Goal: Transaction & Acquisition: Purchase product/service

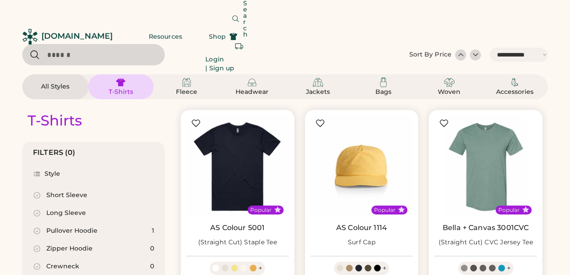
select select "*****"
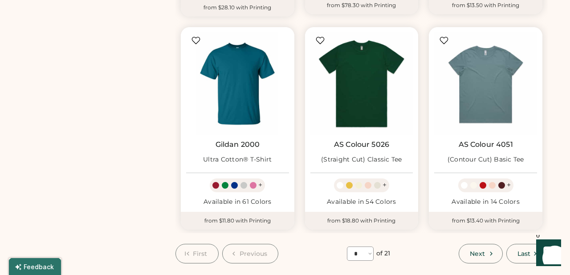
scroll to position [737, 0]
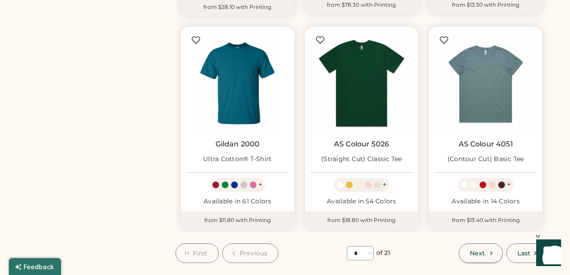
click at [485, 250] on button "Next" at bounding box center [481, 254] width 44 height 20
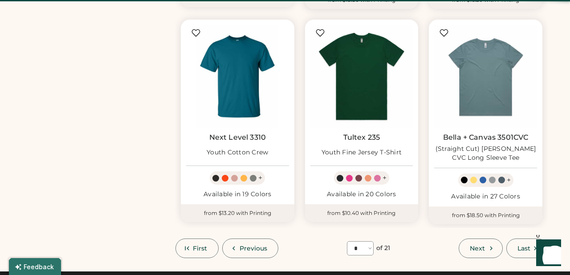
scroll to position [39, 0]
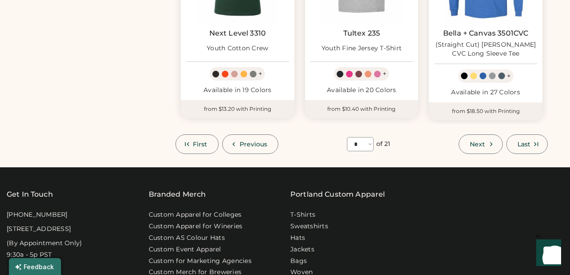
scroll to position [848, 0]
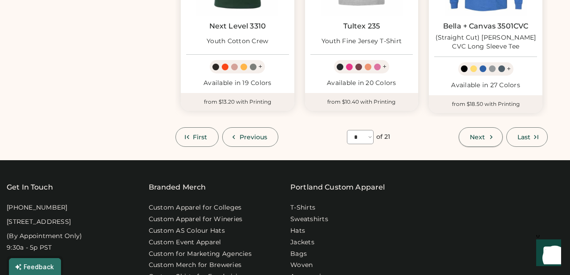
click at [473, 134] on span "Next" at bounding box center [477, 137] width 15 height 6
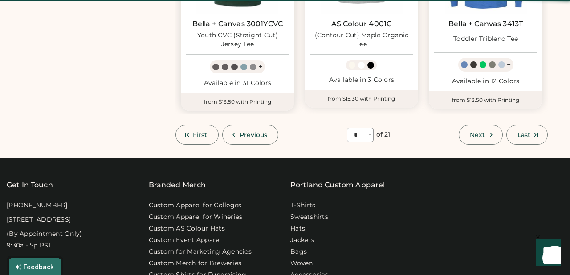
select select "*"
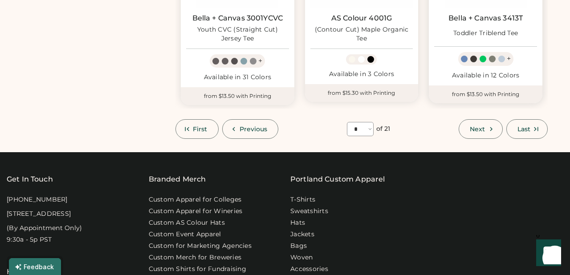
scroll to position [791, 0]
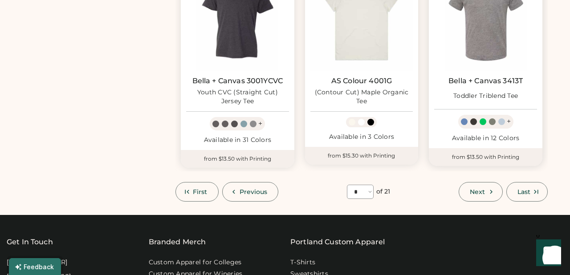
select select "*****"
select select "*"
click at [475, 189] on span "Next" at bounding box center [477, 192] width 15 height 6
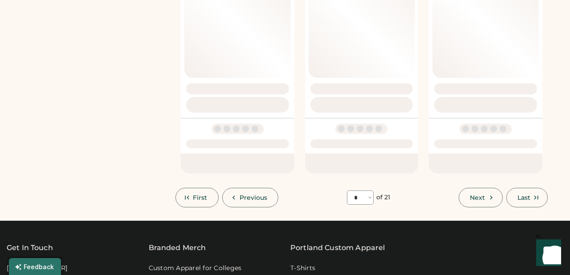
scroll to position [0, 0]
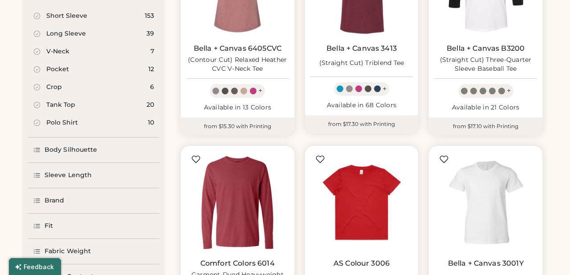
scroll to position [237, 0]
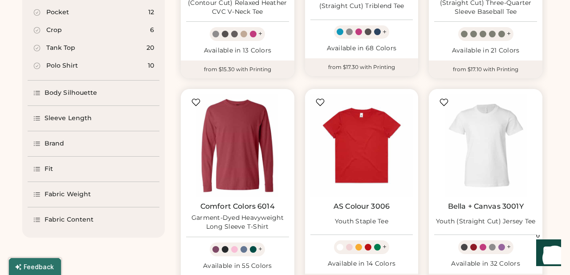
click at [40, 144] on icon at bounding box center [37, 144] width 8 height 8
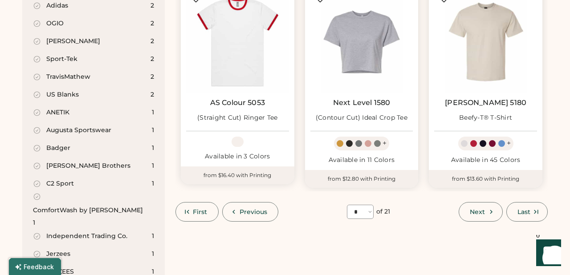
scroll to position [770, 0]
click at [482, 209] on span "Next" at bounding box center [477, 212] width 15 height 6
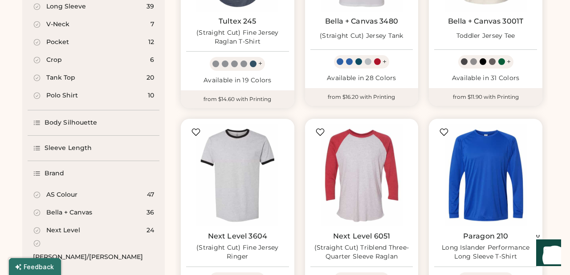
scroll to position [178, 0]
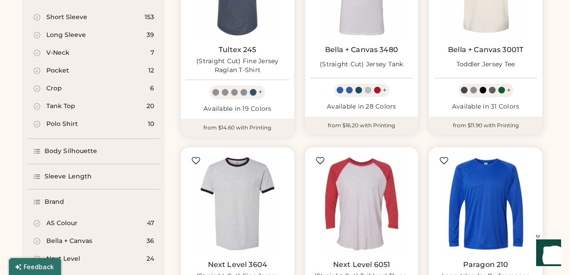
click at [41, 151] on icon at bounding box center [37, 152] width 8 height 8
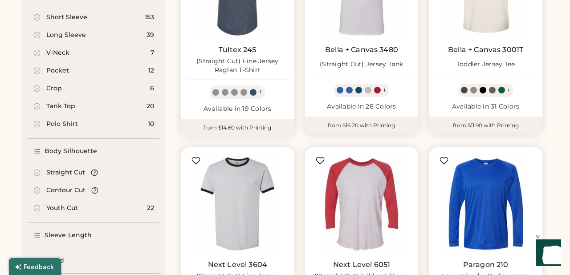
click at [95, 192] on icon at bounding box center [95, 191] width 8 height 8
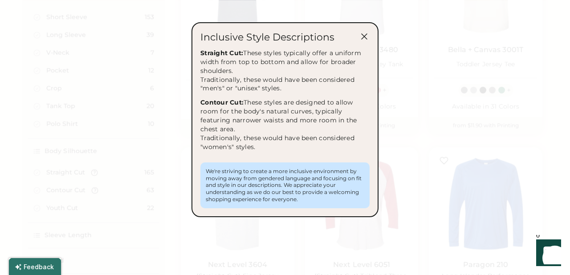
click at [166, 172] on div at bounding box center [285, 137] width 570 height 275
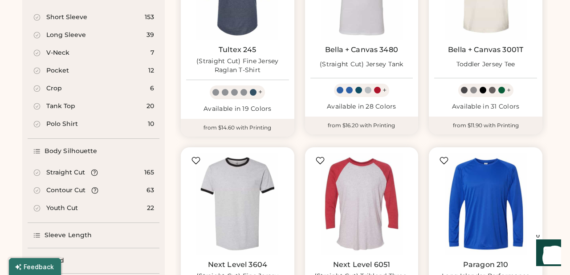
click at [91, 189] on icon at bounding box center [95, 191] width 8 height 8
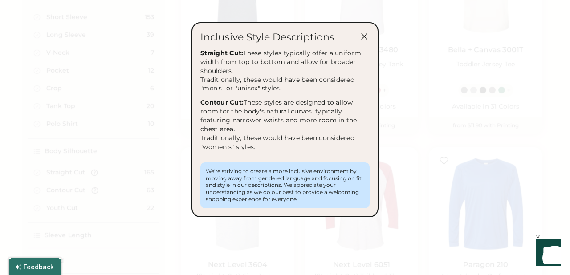
click at [130, 193] on div at bounding box center [285, 137] width 570 height 275
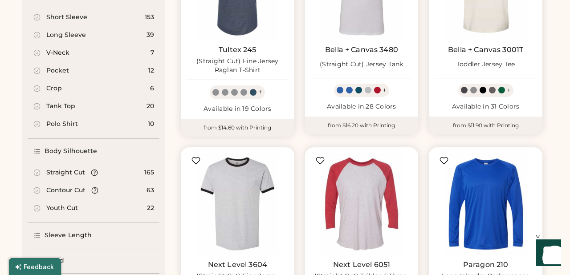
click at [89, 168] on div "Straight Cut 165" at bounding box center [94, 173] width 132 height 18
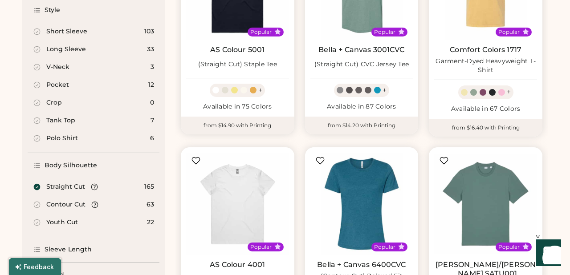
click at [95, 174] on div "Body Silhouette" at bounding box center [94, 165] width 132 height 25
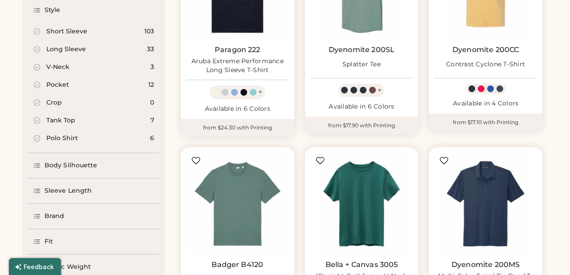
select select "*"
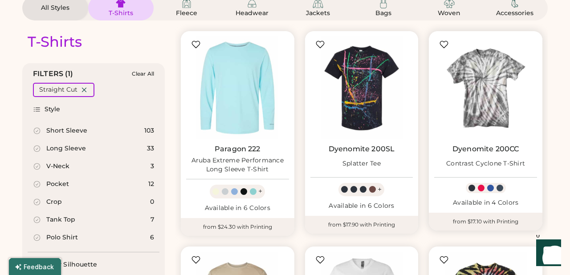
click at [485, 95] on img at bounding box center [485, 88] width 103 height 103
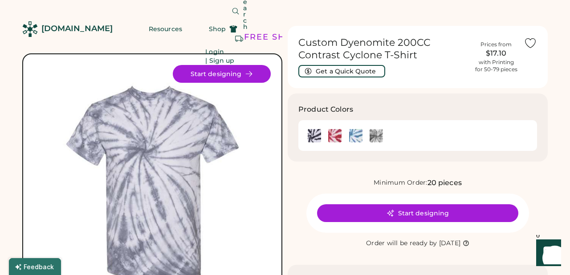
scroll to position [4, 0]
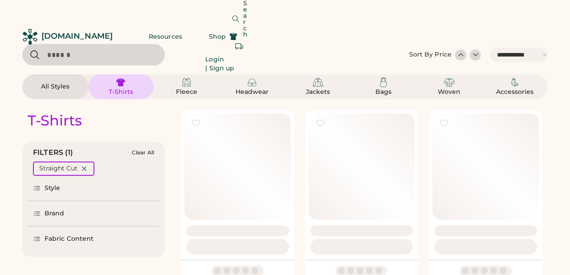
select select "*****"
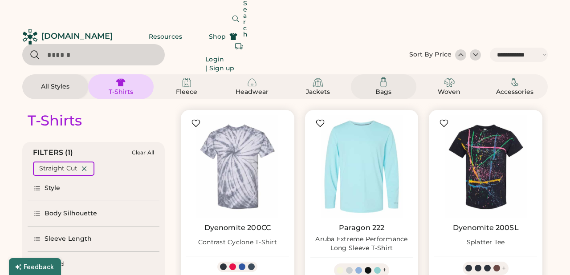
click at [381, 83] on img at bounding box center [383, 82] width 11 height 11
select select "*"
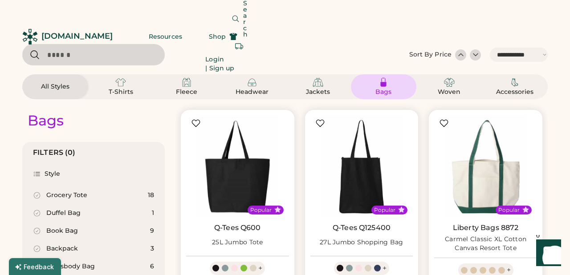
scroll to position [79, 0]
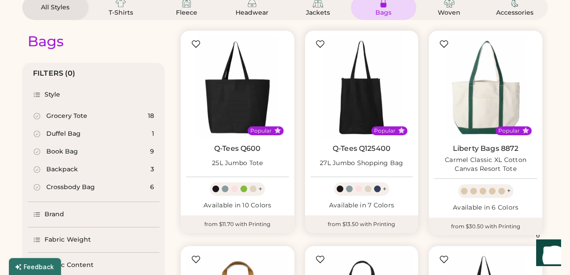
select select "*****"
select select "*"
drag, startPoint x: 475, startPoint y: 89, endPoint x: 483, endPoint y: 81, distance: 11.4
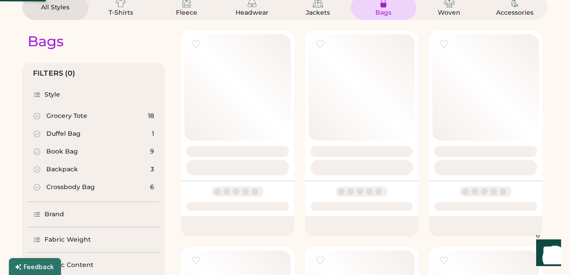
scroll to position [689, 0]
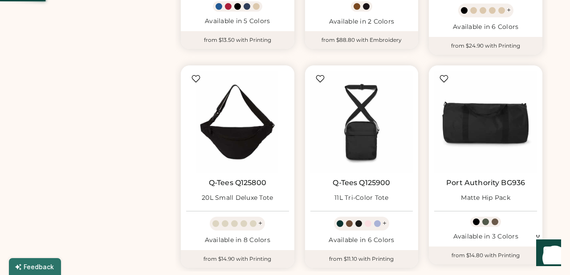
select select "*"
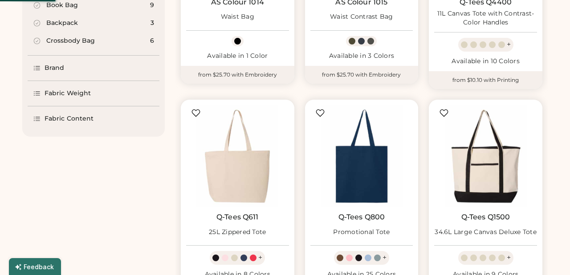
scroll to position [366, 0]
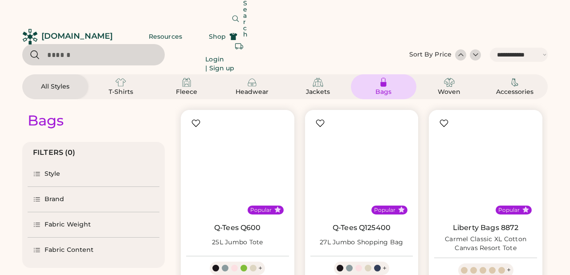
select select "*****"
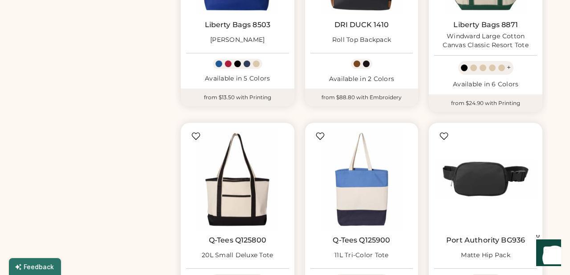
scroll to position [767, 0]
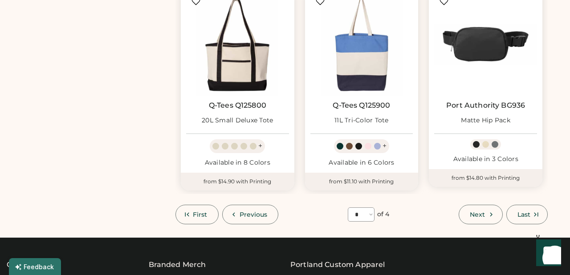
click at [477, 213] on span "Next" at bounding box center [477, 215] width 15 height 6
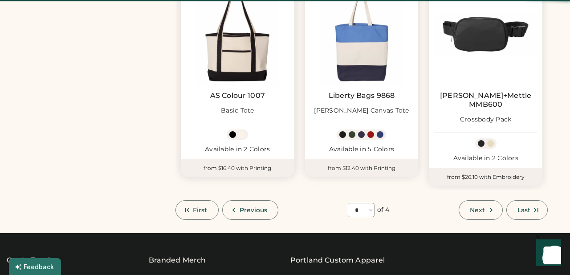
select select "*"
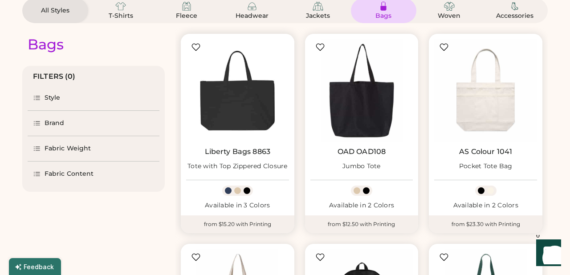
scroll to position [103, 0]
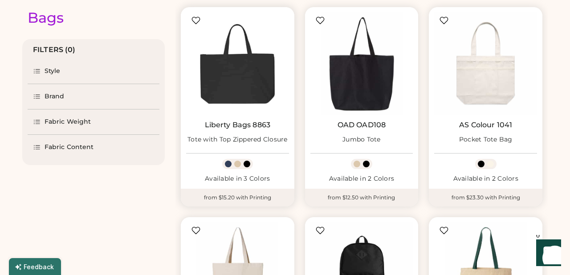
select select "*****"
select select "*"
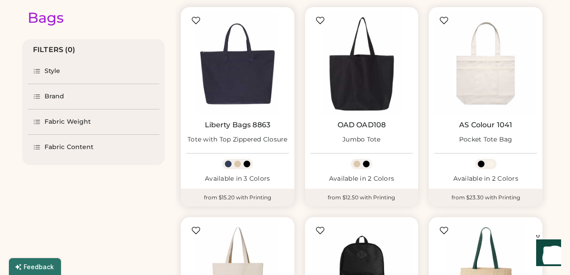
click at [238, 166] on div at bounding box center [237, 164] width 7 height 7
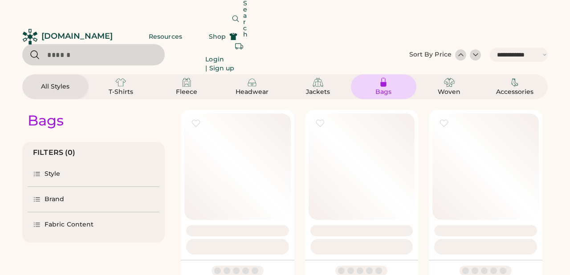
select select "*****"
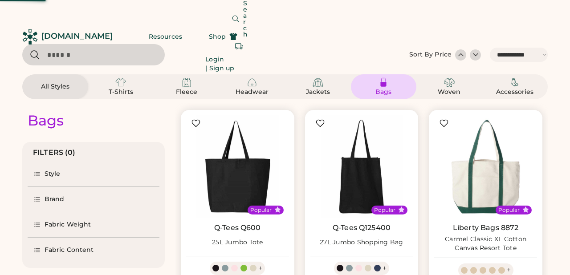
scroll to position [767, 0]
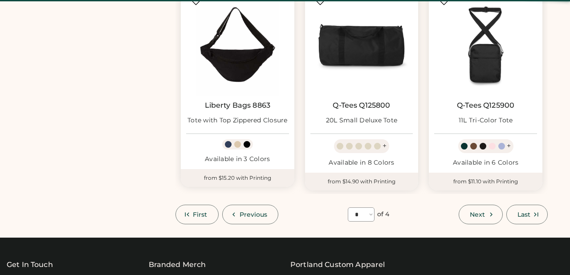
select select "*"
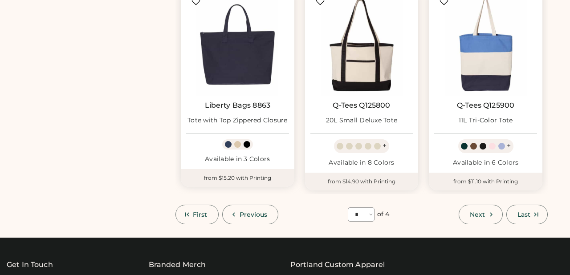
scroll to position [767, 0]
select select "*****"
select select "*"
click at [484, 212] on span "Next" at bounding box center [477, 215] width 15 height 6
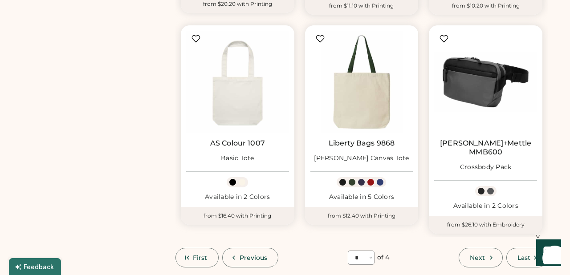
scroll to position [745, 0]
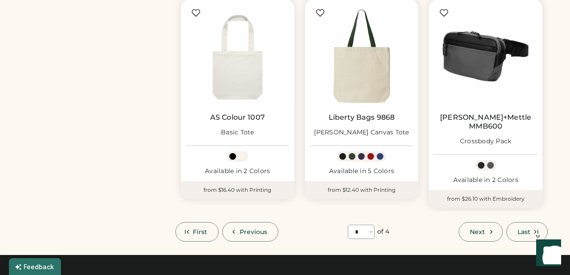
click at [484, 229] on span "Next" at bounding box center [477, 232] width 15 height 6
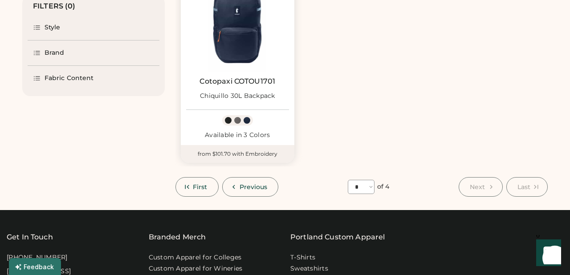
scroll to position [156, 0]
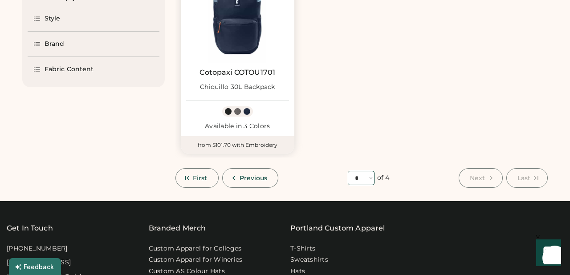
select select "*"
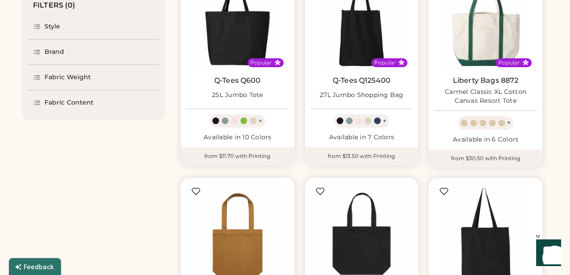
scroll to position [69, 0]
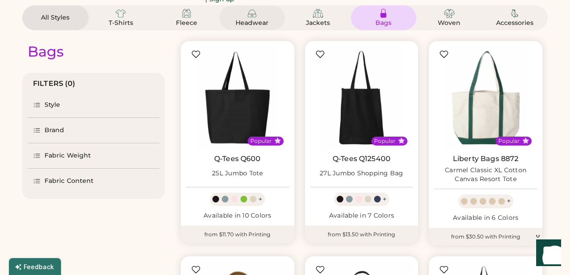
click at [252, 16] on img at bounding box center [252, 13] width 11 height 11
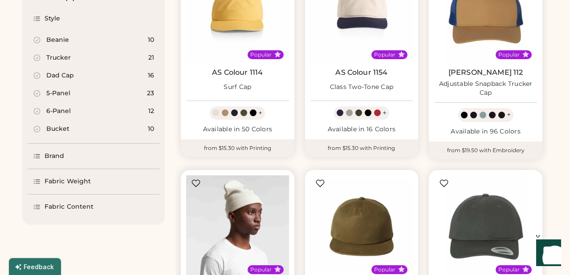
scroll to position [155, 0]
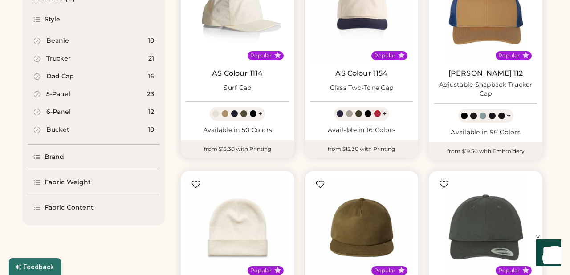
click at [231, 47] on img at bounding box center [237, 12] width 103 height 103
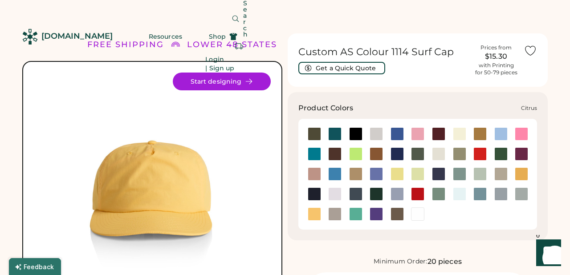
click at [352, 156] on div at bounding box center [355, 154] width 13 height 13
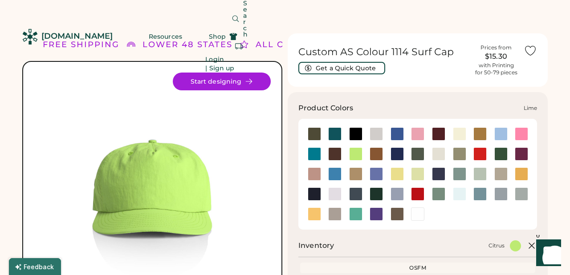
click at [418, 170] on div at bounding box center [417, 174] width 13 height 13
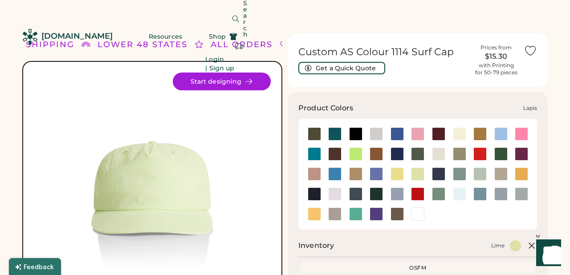
click at [379, 171] on div at bounding box center [376, 174] width 13 height 13
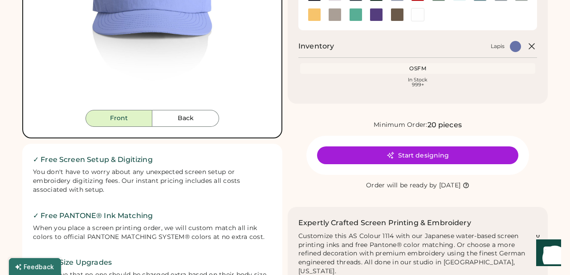
scroll to position [77, 0]
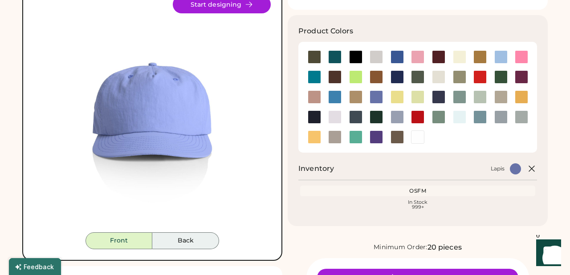
click at [173, 238] on button "Back" at bounding box center [185, 241] width 67 height 17
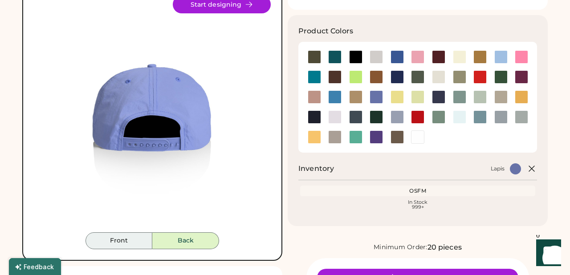
click at [126, 246] on button "Front" at bounding box center [119, 241] width 67 height 17
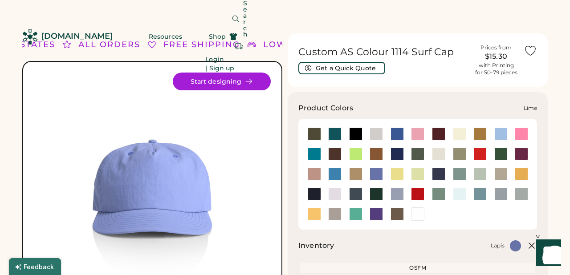
scroll to position [0, 0]
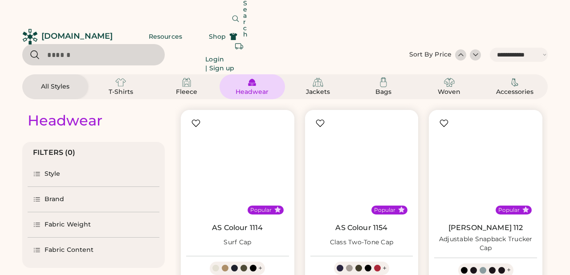
select select "*****"
select select "*"
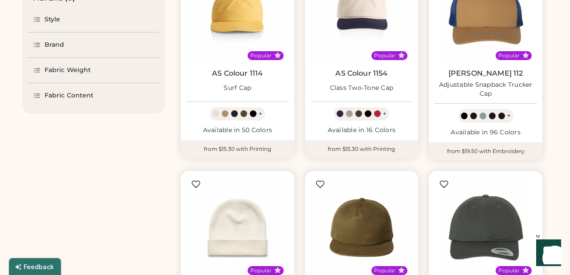
select select "*****"
select select "*"
click at [367, 64] on img at bounding box center [362, 12] width 103 height 103
click at [357, 78] on link "AS Colour 1154" at bounding box center [362, 73] width 52 height 9
